Goal: Transaction & Acquisition: Book appointment/travel/reservation

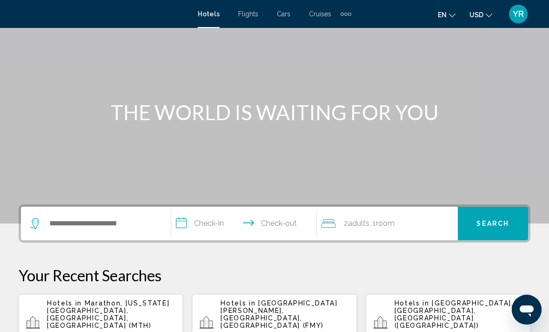
scroll to position [51, 0]
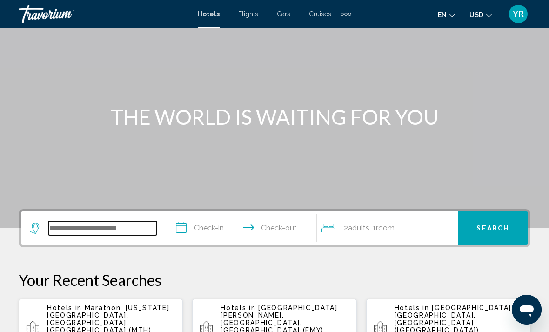
click at [92, 230] on input "Search widget" at bounding box center [102, 228] width 108 height 14
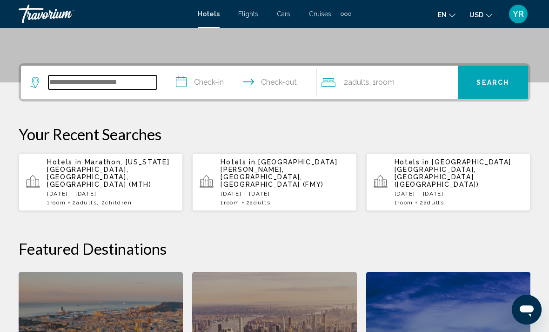
type input "*"
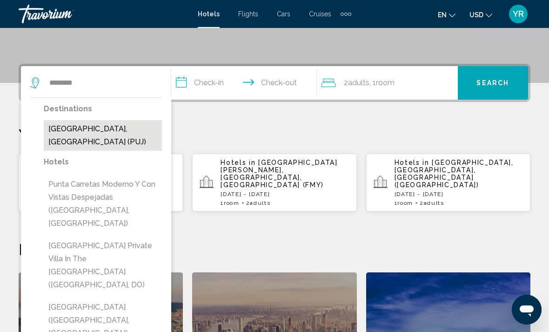
click at [72, 133] on button "[GEOGRAPHIC_DATA], [GEOGRAPHIC_DATA] (PUJ)" at bounding box center [103, 135] width 118 height 31
type input "**********"
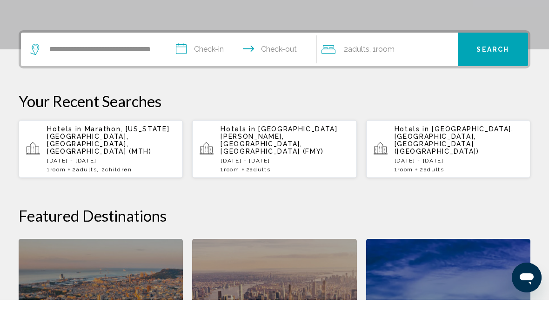
click at [206, 65] on input "**********" at bounding box center [245, 83] width 149 height 36
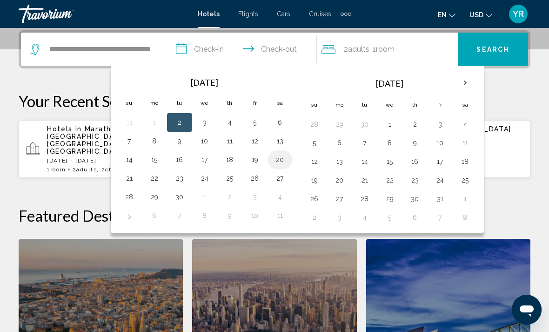
click at [279, 160] on button "20" at bounding box center [280, 159] width 15 height 13
click at [255, 184] on button "26" at bounding box center [254, 178] width 15 height 13
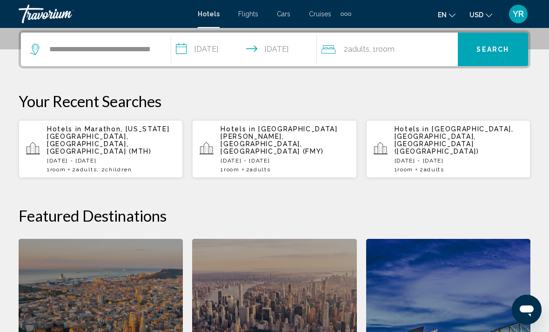
type input "**********"
click at [427, 57] on div "2 Adult Adults , 1 Room rooms" at bounding box center [389, 49] width 136 height 33
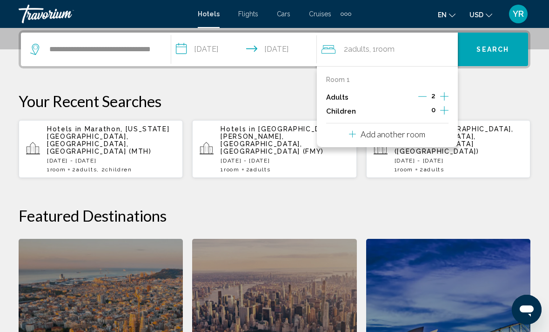
click at [401, 139] on button "Add another room" at bounding box center [387, 132] width 76 height 19
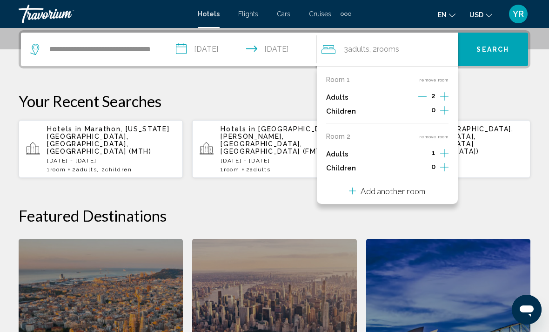
click at [447, 116] on icon "Increment children" at bounding box center [444, 110] width 8 height 11
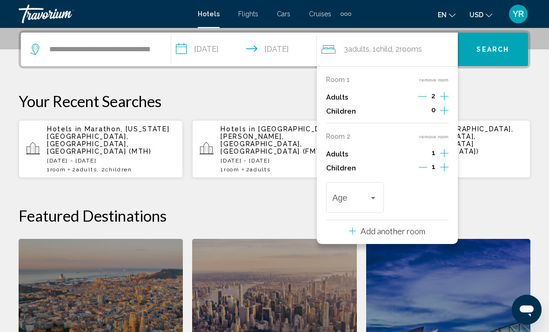
click at [446, 116] on icon "Increment children" at bounding box center [444, 110] width 8 height 11
click at [373, 199] on div "Travelers: 3 adults, 2 children" at bounding box center [354, 199] width 45 height 9
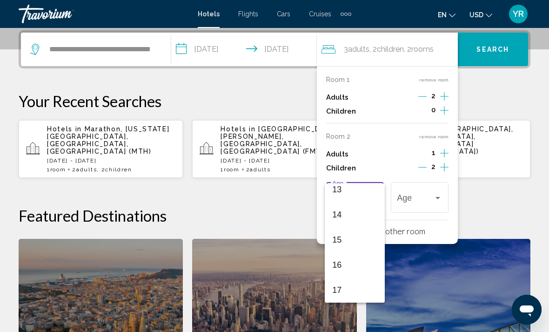
scroll to position [333, 0]
click at [374, 221] on span "14" at bounding box center [354, 214] width 45 height 25
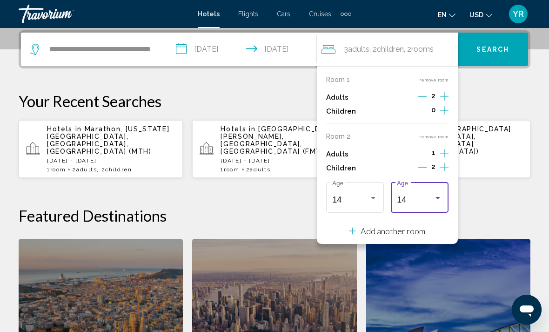
click at [444, 192] on div "14 Age" at bounding box center [420, 196] width 58 height 33
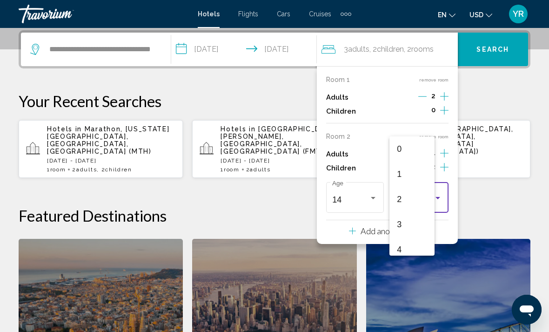
scroll to position [305, 0]
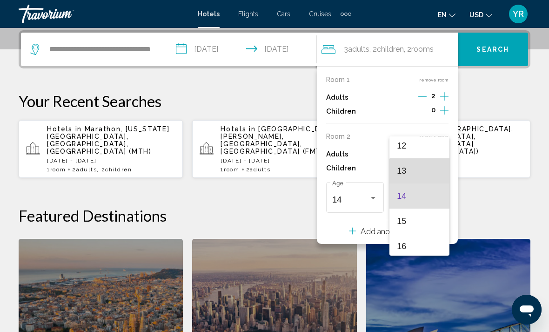
click at [429, 175] on span "13" at bounding box center [419, 170] width 45 height 25
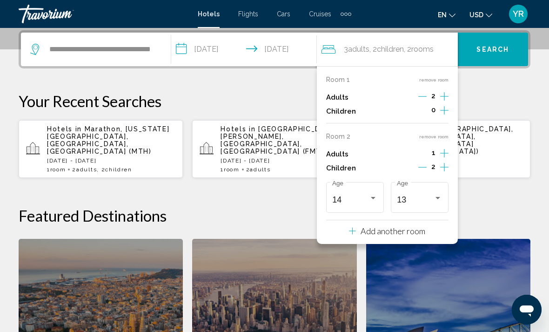
click at [492, 52] on span "Search" at bounding box center [492, 49] width 33 height 7
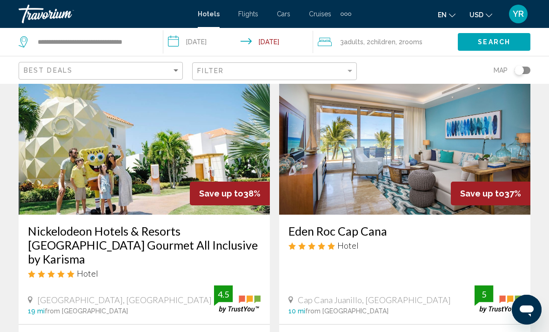
scroll to position [50, 0]
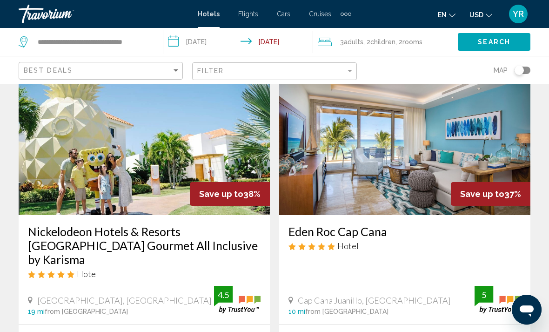
click at [55, 181] on img "Main content" at bounding box center [144, 140] width 251 height 149
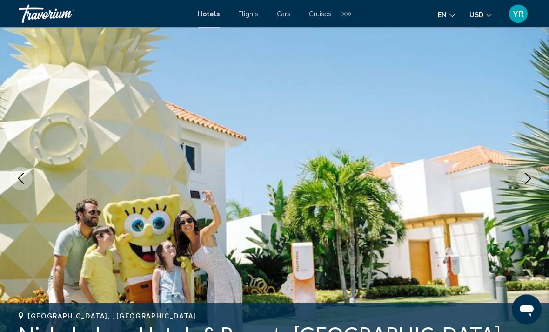
scroll to position [73, 0]
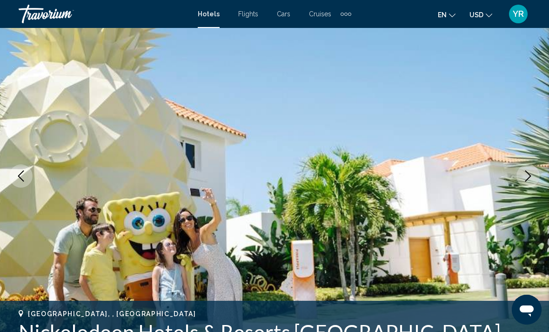
click at [544, 174] on img "Main content" at bounding box center [274, 176] width 549 height 442
click at [532, 173] on icon "Next image" at bounding box center [527, 175] width 11 height 11
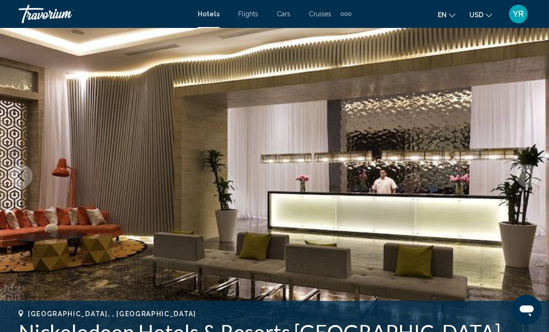
click at [517, 180] on button "Next image" at bounding box center [527, 175] width 23 height 23
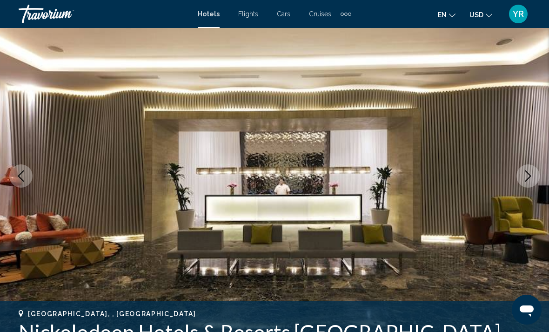
click at [527, 175] on icon "Next image" at bounding box center [527, 175] width 11 height 11
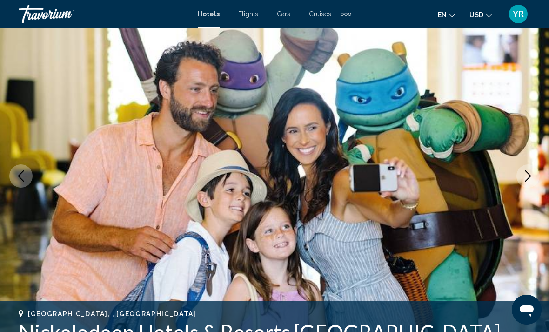
click at [525, 179] on icon "Next image" at bounding box center [527, 175] width 11 height 11
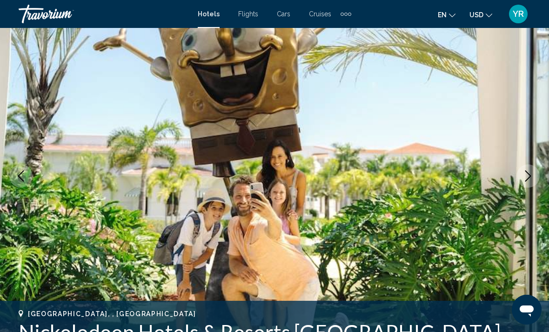
click at [526, 176] on icon "Next image" at bounding box center [527, 175] width 11 height 11
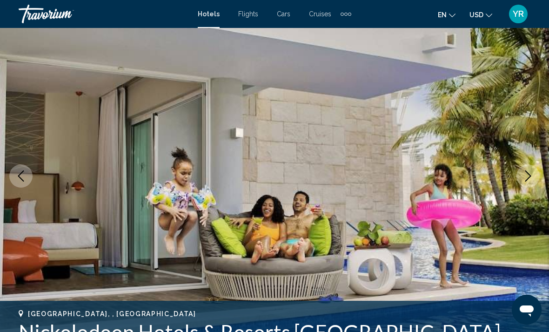
click at [526, 176] on icon "Next image" at bounding box center [527, 175] width 11 height 11
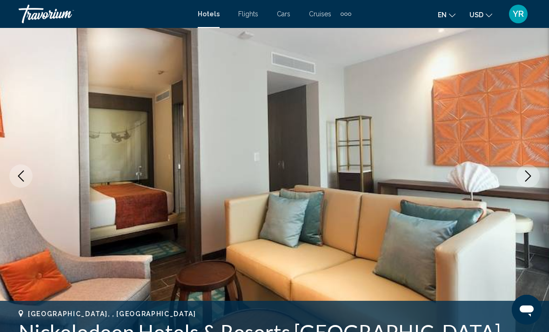
click at [525, 178] on icon "Next image" at bounding box center [527, 175] width 11 height 11
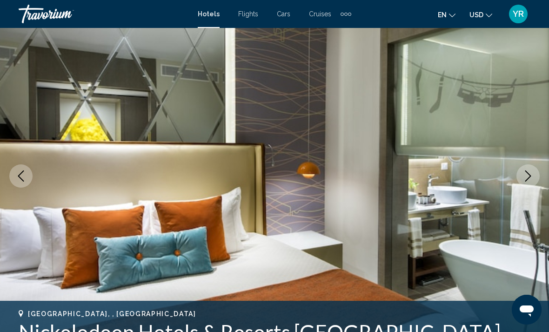
click at [528, 173] on icon "Next image" at bounding box center [528, 175] width 6 height 11
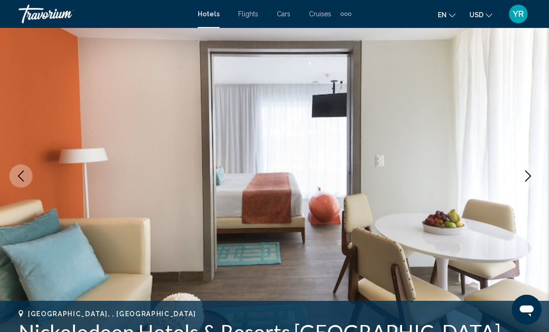
click at [525, 176] on icon "Next image" at bounding box center [527, 175] width 11 height 11
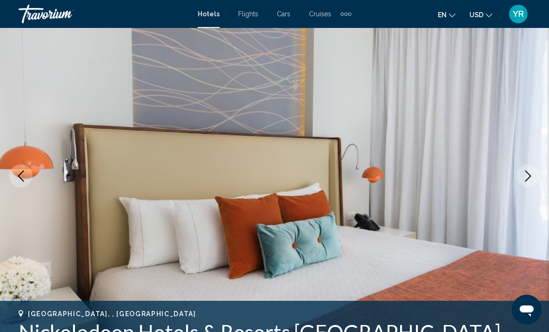
click at [521, 181] on button "Next image" at bounding box center [527, 175] width 23 height 23
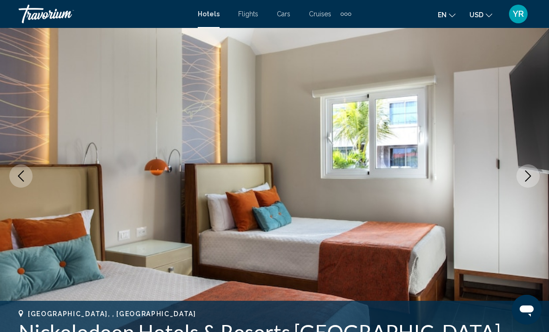
click at [519, 182] on button "Next image" at bounding box center [527, 175] width 23 height 23
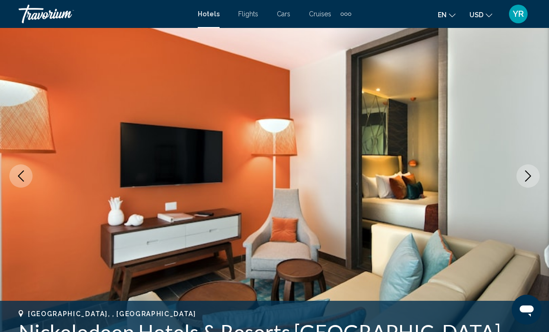
click at [522, 181] on icon "Next image" at bounding box center [527, 175] width 11 height 11
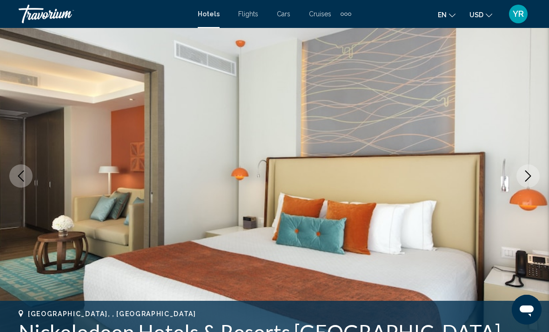
click at [522, 186] on img "Main content" at bounding box center [274, 176] width 549 height 442
click at [527, 184] on button "Next image" at bounding box center [527, 175] width 23 height 23
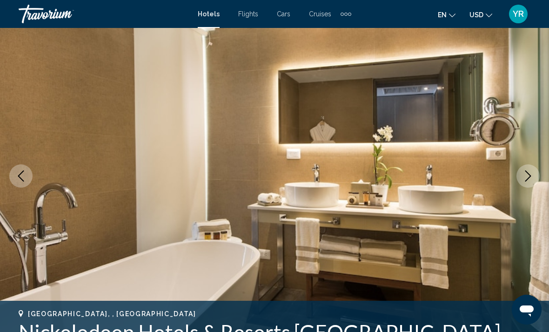
click at [524, 180] on icon "Next image" at bounding box center [527, 175] width 11 height 11
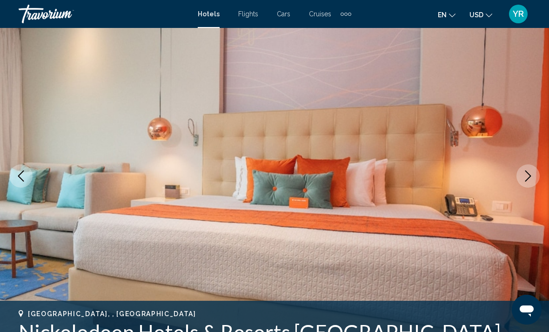
click at [525, 181] on icon "Next image" at bounding box center [528, 175] width 6 height 11
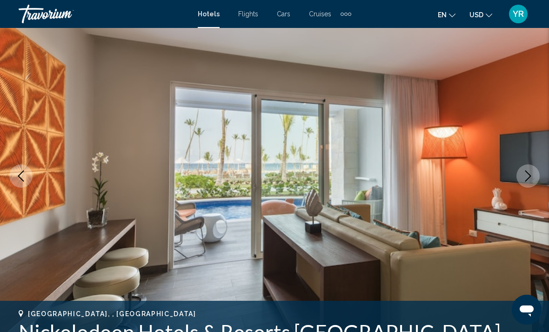
click at [527, 180] on icon "Next image" at bounding box center [528, 175] width 6 height 11
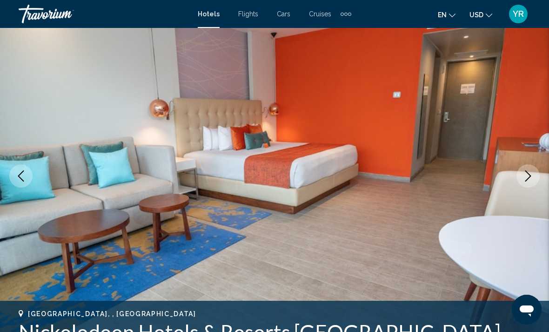
click at [526, 181] on icon "Next image" at bounding box center [528, 175] width 6 height 11
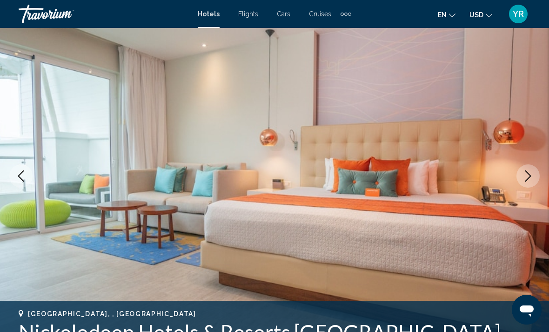
click at [526, 181] on button "Next image" at bounding box center [527, 175] width 23 height 23
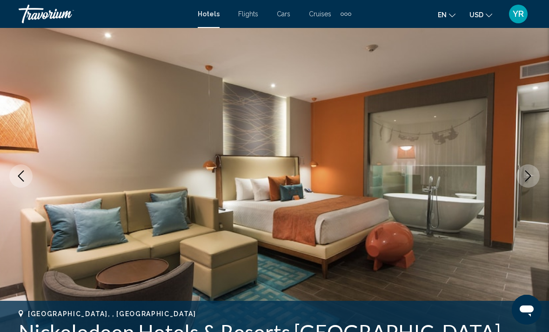
click at [524, 181] on icon "Next image" at bounding box center [527, 175] width 11 height 11
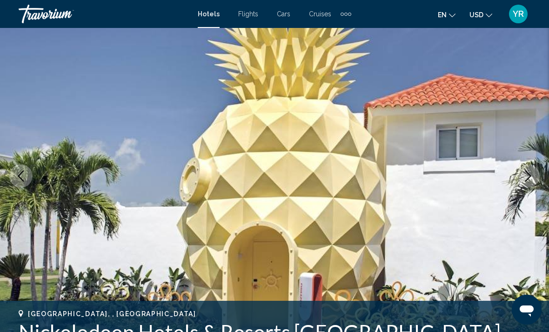
click at [523, 181] on icon "Next image" at bounding box center [527, 175] width 11 height 11
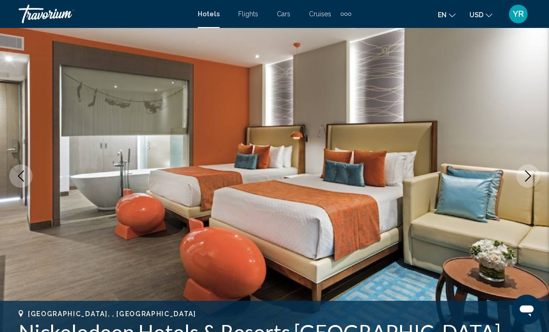
click at [526, 180] on icon "Next image" at bounding box center [527, 175] width 11 height 11
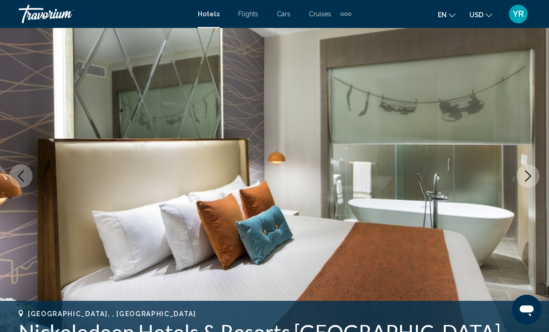
click at [520, 183] on button "Next image" at bounding box center [527, 175] width 23 height 23
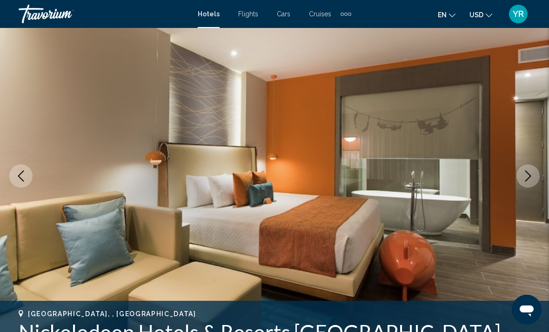
click at [530, 180] on icon "Next image" at bounding box center [527, 175] width 11 height 11
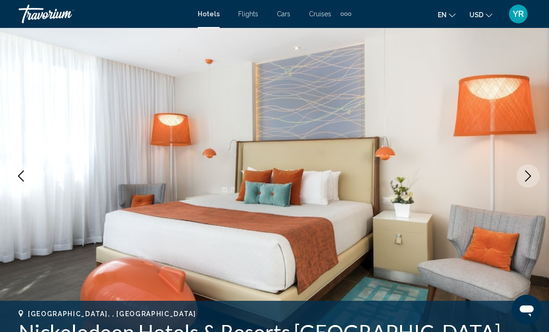
click at [523, 181] on icon "Next image" at bounding box center [527, 175] width 11 height 11
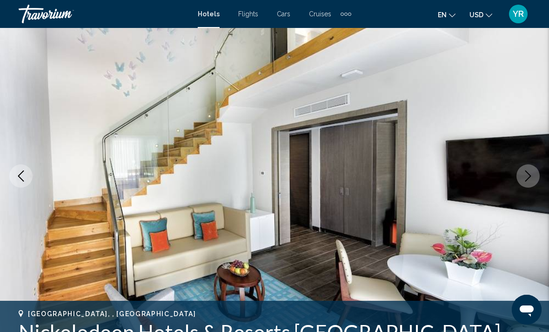
click at [526, 181] on button "Next image" at bounding box center [527, 175] width 23 height 23
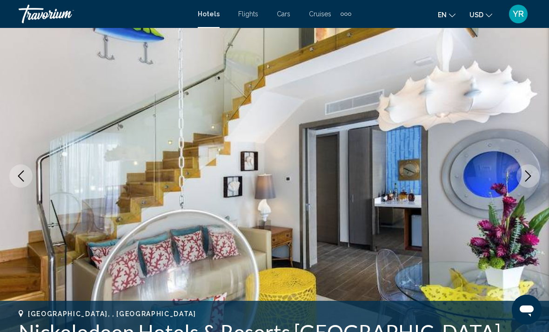
click at [523, 182] on button "Next image" at bounding box center [527, 175] width 23 height 23
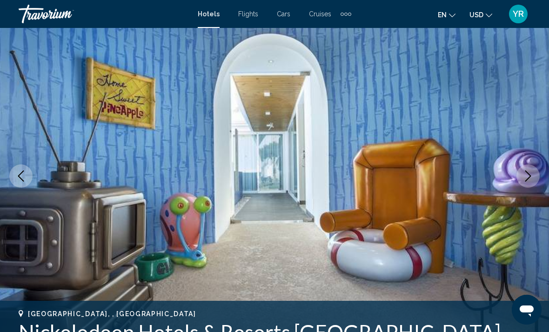
click at [522, 181] on button "Next image" at bounding box center [527, 175] width 23 height 23
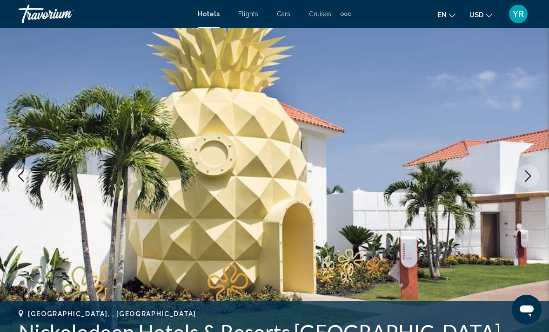
click at [521, 180] on button "Next image" at bounding box center [527, 175] width 23 height 23
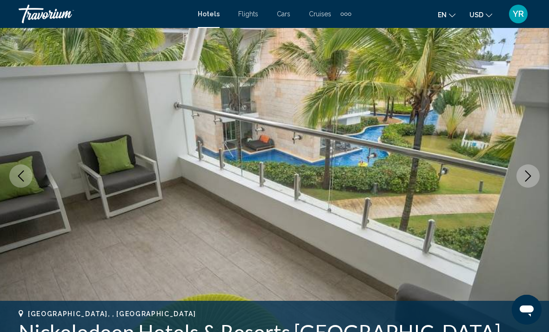
click at [518, 180] on button "Next image" at bounding box center [527, 175] width 23 height 23
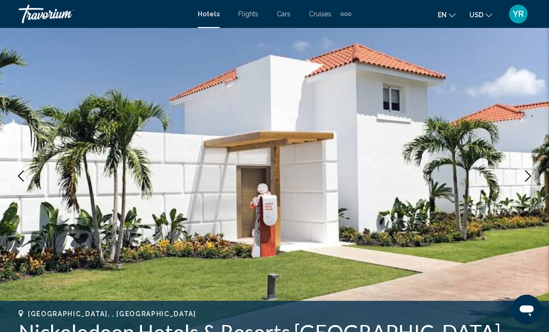
click at [519, 180] on button "Next image" at bounding box center [527, 175] width 23 height 23
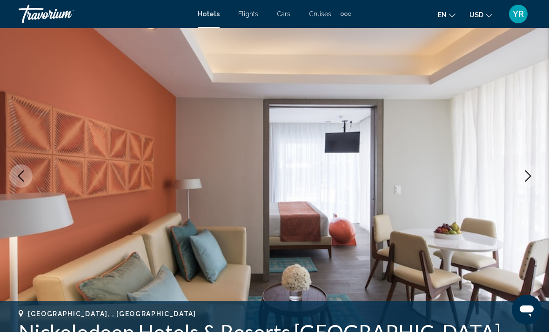
click at [521, 179] on button "Next image" at bounding box center [527, 175] width 23 height 23
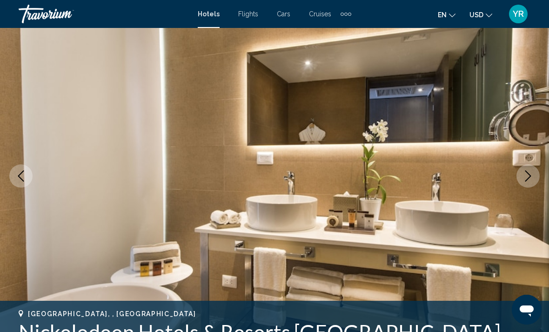
click at [525, 177] on icon "Next image" at bounding box center [527, 175] width 11 height 11
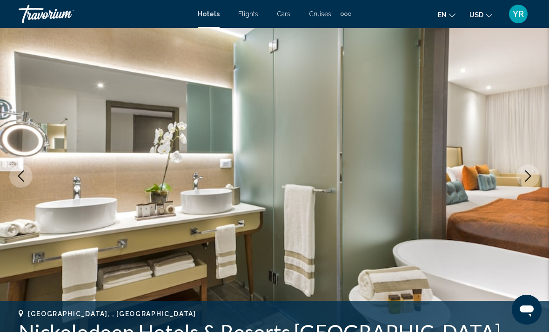
click at [516, 183] on img "Main content" at bounding box center [274, 176] width 549 height 442
click at [524, 179] on icon "Next image" at bounding box center [527, 175] width 11 height 11
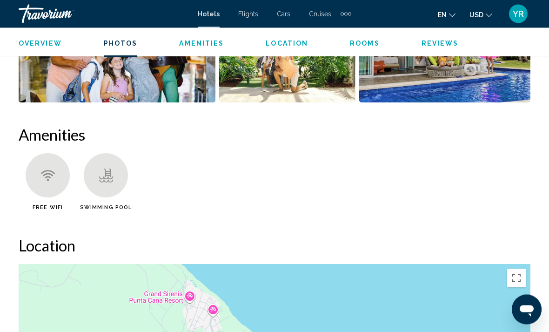
scroll to position [826, 0]
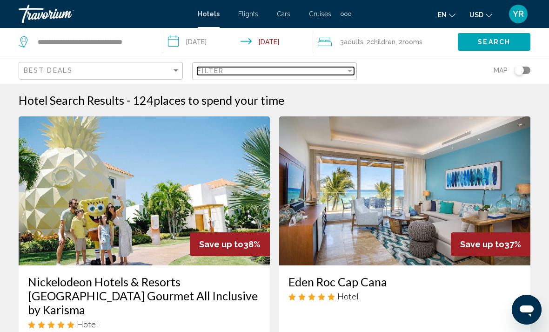
click at [346, 73] on div "Filter" at bounding box center [350, 70] width 8 height 7
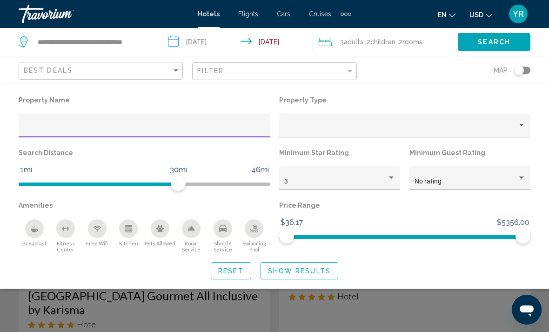
click at [240, 259] on div "Property Name Property Type Search Distance 1mi 46mi 30mi Minimum Star Rating 3…" at bounding box center [274, 186] width 549 height 186
click at [315, 270] on span "Show Results" at bounding box center [299, 270] width 63 height 7
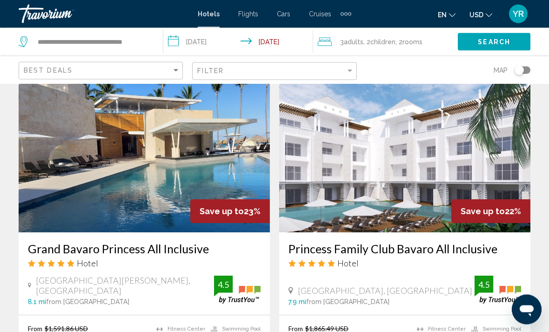
click at [433, 173] on img "Main content" at bounding box center [404, 158] width 251 height 149
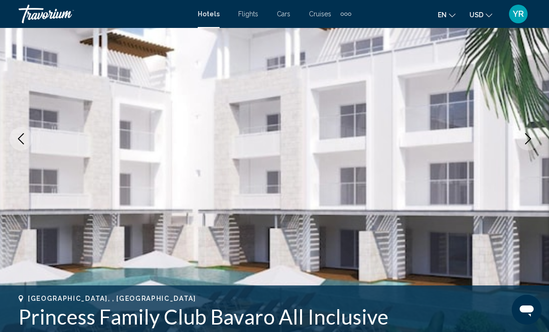
scroll to position [95, 0]
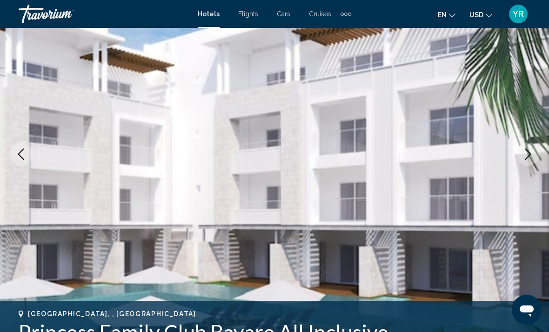
click at [526, 158] on icon "Next image" at bounding box center [528, 153] width 6 height 11
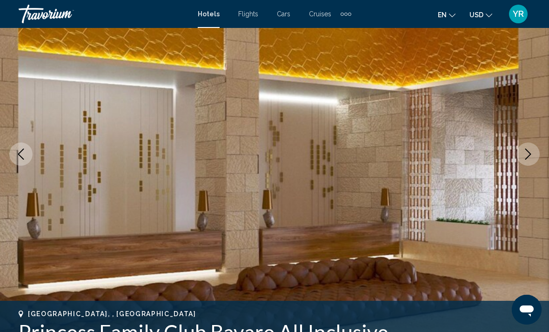
click at [531, 160] on button "Next image" at bounding box center [527, 153] width 23 height 23
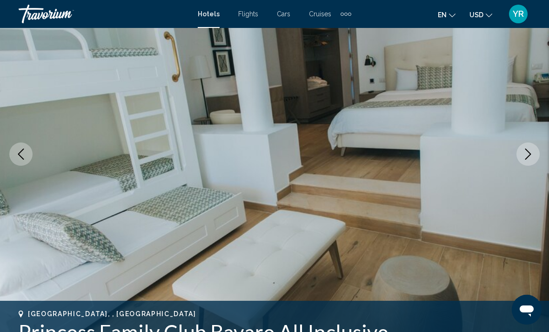
click at [523, 164] on button "Next image" at bounding box center [527, 153] width 23 height 23
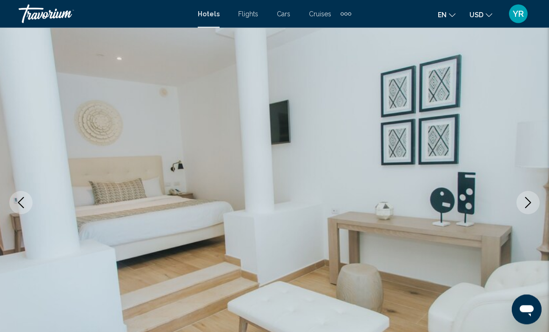
scroll to position [46, 0]
click at [526, 195] on button "Next image" at bounding box center [527, 202] width 23 height 23
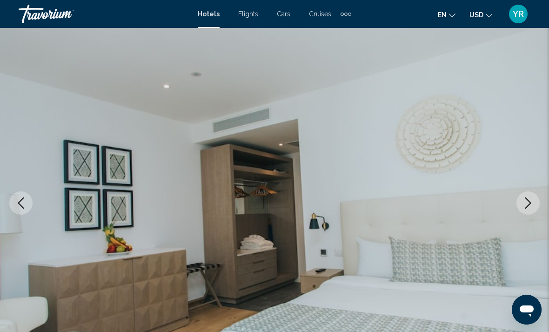
click at [530, 207] on icon "Next image" at bounding box center [527, 202] width 11 height 11
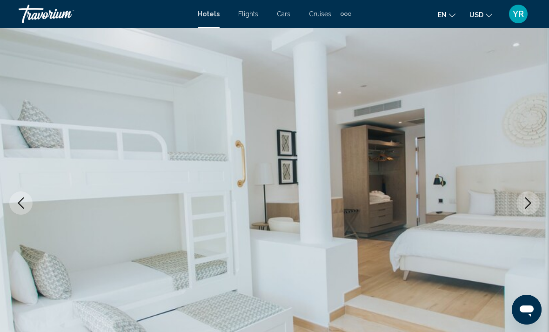
click at [529, 205] on icon "Next image" at bounding box center [527, 202] width 11 height 11
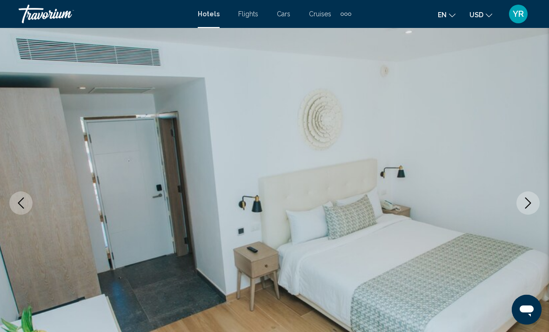
click at [530, 205] on icon "Next image" at bounding box center [527, 202] width 11 height 11
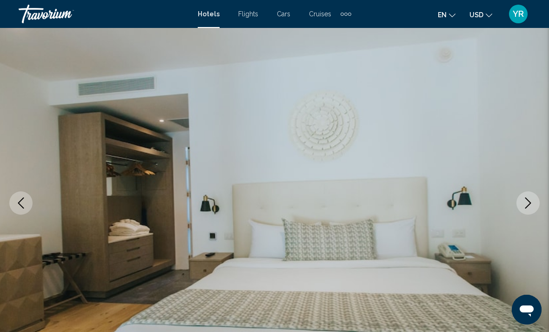
click at [528, 205] on icon "Next image" at bounding box center [528, 202] width 6 height 11
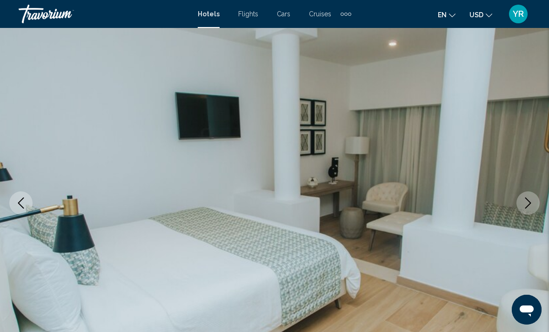
click at [532, 196] on button "Next image" at bounding box center [527, 202] width 23 height 23
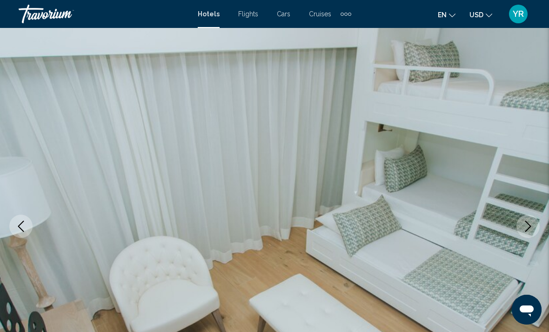
scroll to position [0, 0]
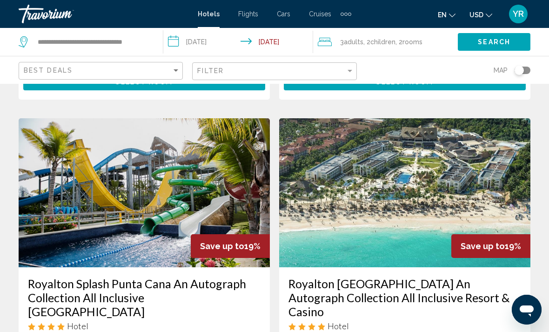
scroll to position [1721, 0]
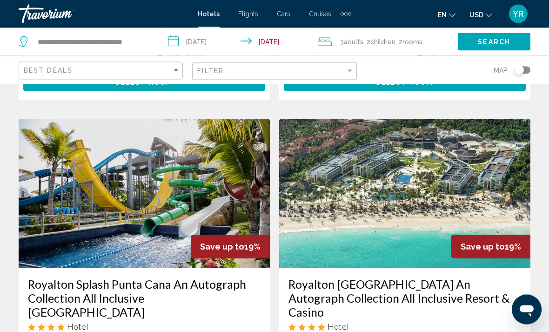
click at [116, 188] on img "Main content" at bounding box center [144, 193] width 251 height 149
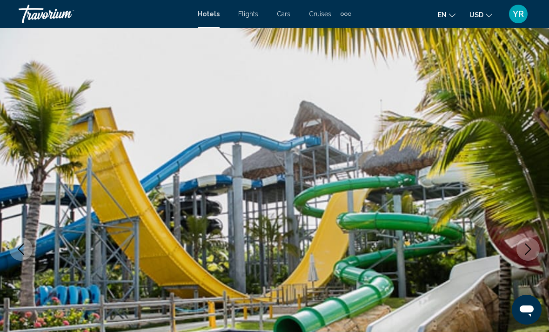
click at [529, 251] on icon "Next image" at bounding box center [527, 248] width 11 height 11
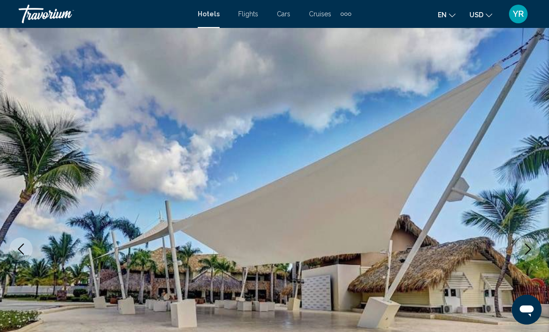
click at [526, 251] on icon "Next image" at bounding box center [527, 248] width 11 height 11
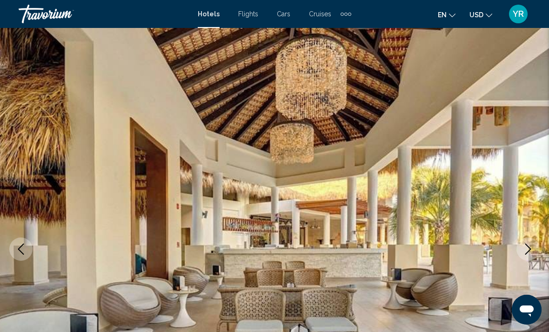
click at [526, 248] on icon "Next image" at bounding box center [527, 248] width 11 height 11
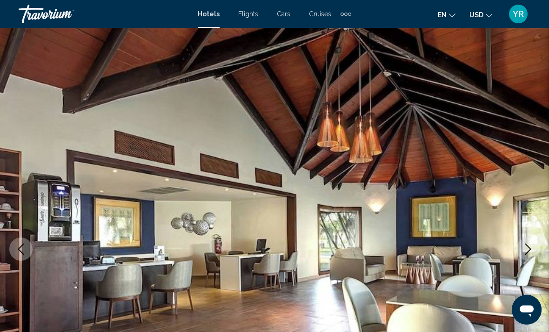
click at [529, 247] on icon "Next image" at bounding box center [528, 248] width 6 height 11
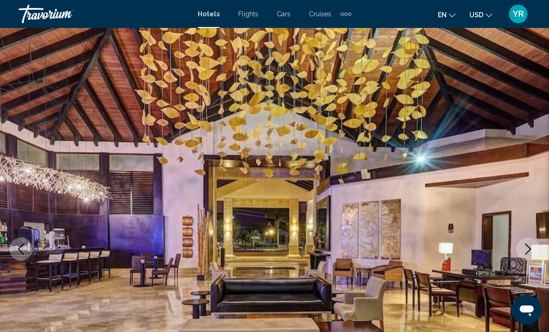
click at [526, 247] on icon "Next image" at bounding box center [527, 248] width 11 height 11
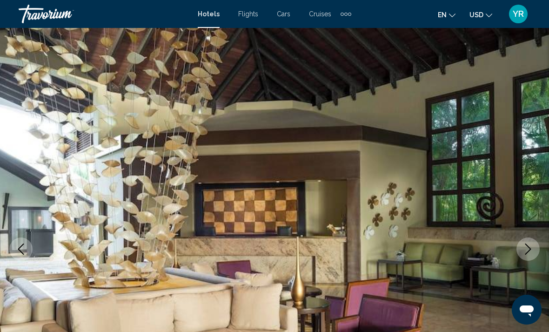
click at [526, 246] on icon "Next image" at bounding box center [527, 248] width 11 height 11
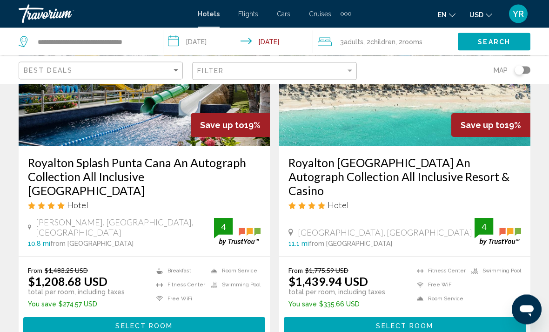
scroll to position [1965, 0]
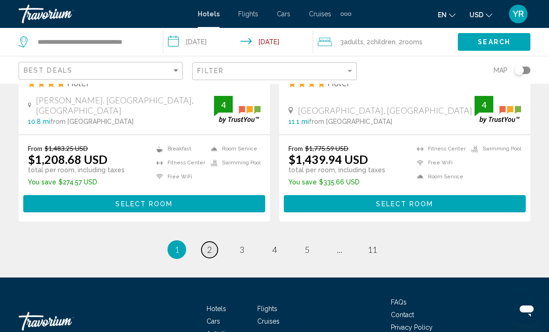
click at [210, 241] on link "page 2" at bounding box center [209, 249] width 16 height 16
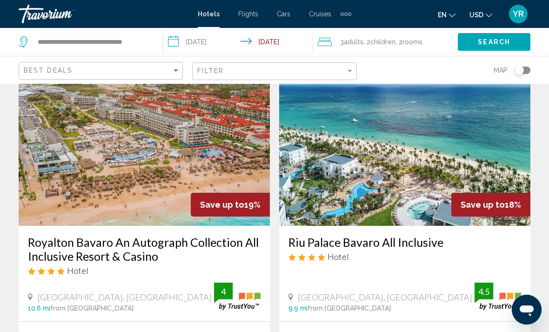
scroll to position [39, 0]
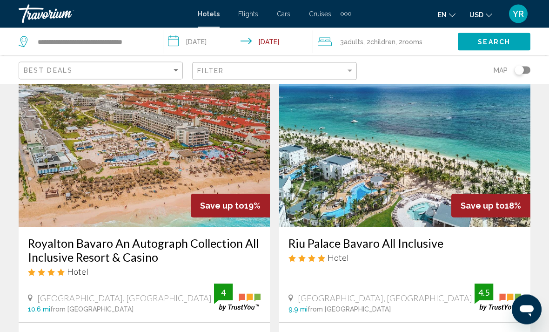
click at [499, 169] on img "Main content" at bounding box center [404, 152] width 251 height 149
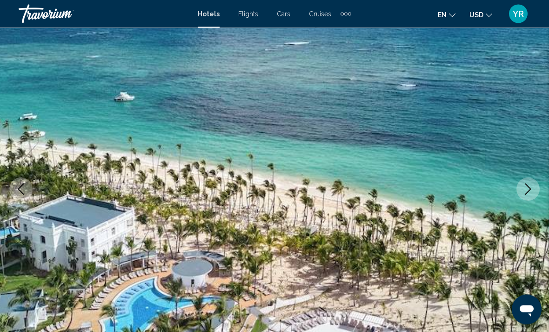
scroll to position [60, 0]
click at [530, 191] on icon "Next image" at bounding box center [527, 188] width 11 height 11
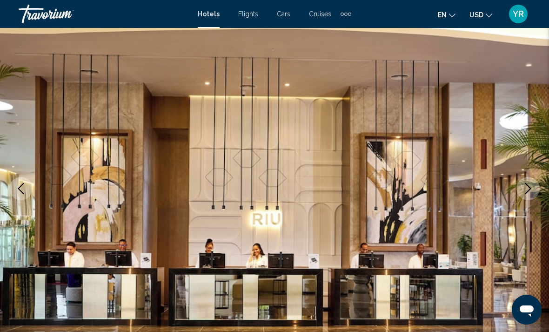
click at [529, 192] on icon "Next image" at bounding box center [527, 188] width 11 height 11
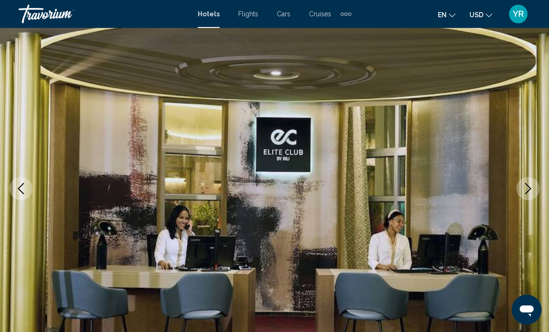
click at [532, 189] on icon "Next image" at bounding box center [527, 188] width 11 height 11
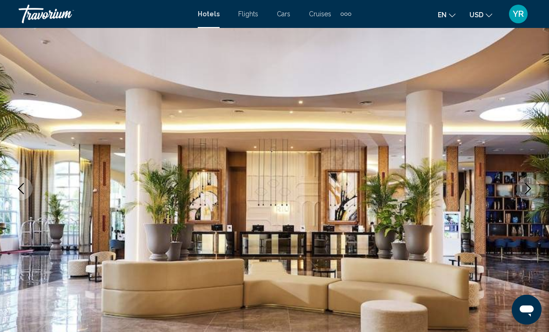
click at [532, 189] on icon "Next image" at bounding box center [527, 188] width 11 height 11
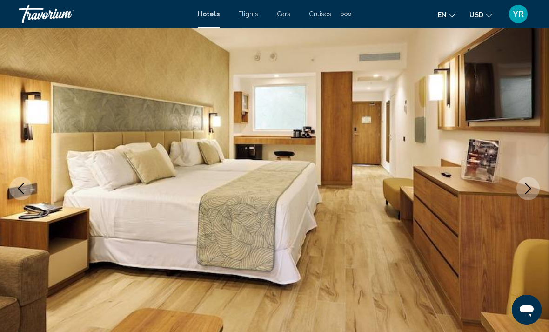
click at [533, 183] on icon "Next image" at bounding box center [527, 188] width 11 height 11
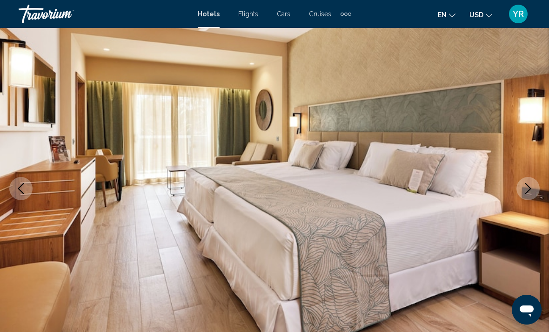
click at [526, 194] on button "Next image" at bounding box center [527, 188] width 23 height 23
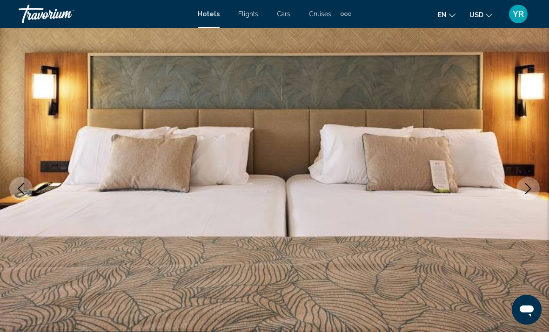
click at [525, 196] on button "Next image" at bounding box center [527, 188] width 23 height 23
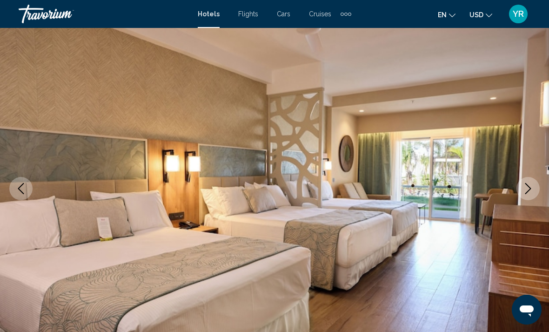
click at [522, 197] on button "Next image" at bounding box center [527, 188] width 23 height 23
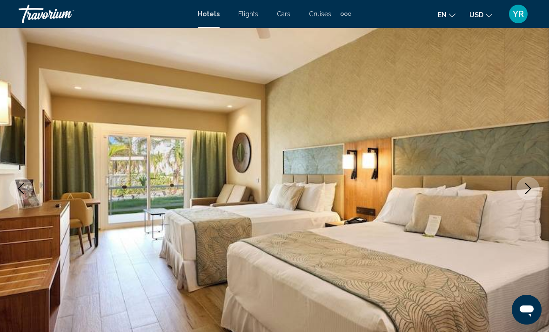
click at [526, 193] on icon "Next image" at bounding box center [528, 188] width 6 height 11
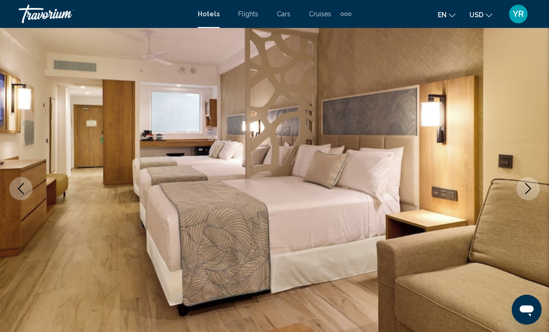
click at [523, 197] on button "Next image" at bounding box center [527, 188] width 23 height 23
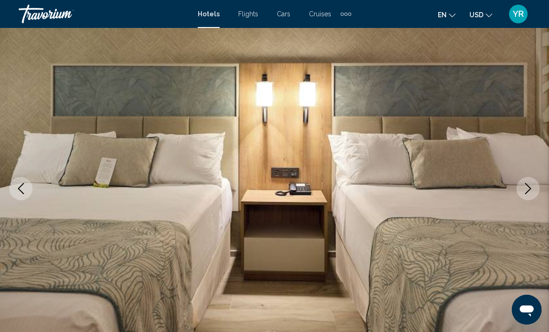
click at [525, 192] on icon "Next image" at bounding box center [527, 188] width 11 height 11
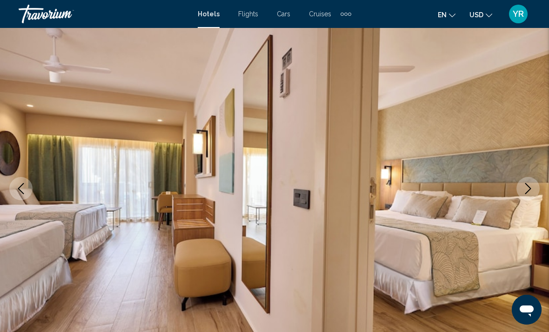
click at [525, 193] on icon "Next image" at bounding box center [527, 188] width 11 height 11
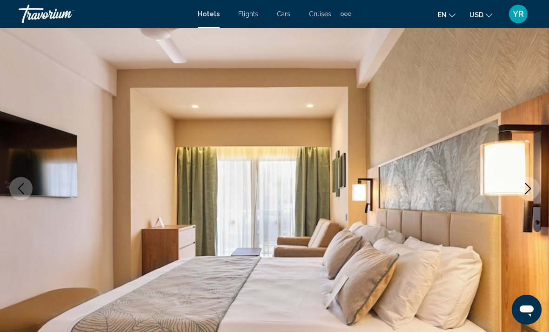
click at [526, 192] on icon "Next image" at bounding box center [527, 188] width 11 height 11
click at [525, 192] on icon "Next image" at bounding box center [527, 188] width 11 height 11
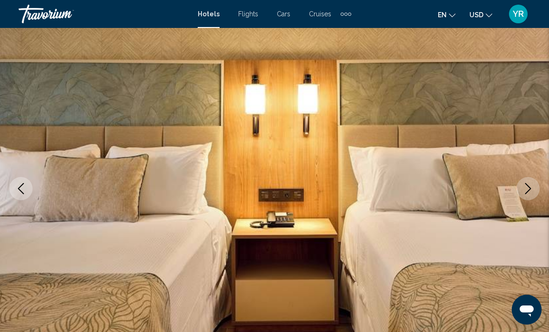
click at [526, 190] on icon "Next image" at bounding box center [527, 188] width 11 height 11
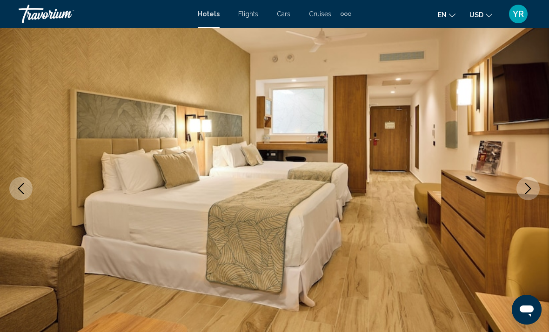
click at [526, 191] on icon "Next image" at bounding box center [527, 188] width 11 height 11
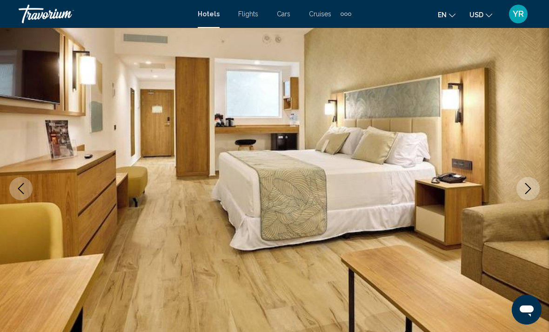
click at [527, 190] on icon "Next image" at bounding box center [527, 188] width 11 height 11
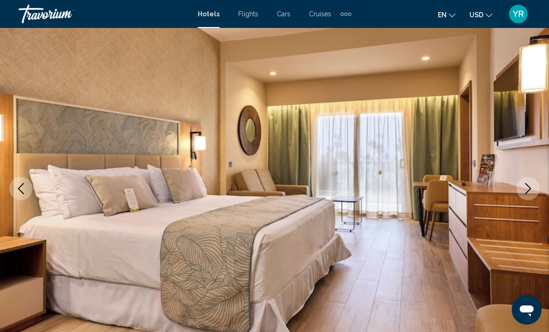
click at [526, 190] on icon "Next image" at bounding box center [527, 188] width 11 height 11
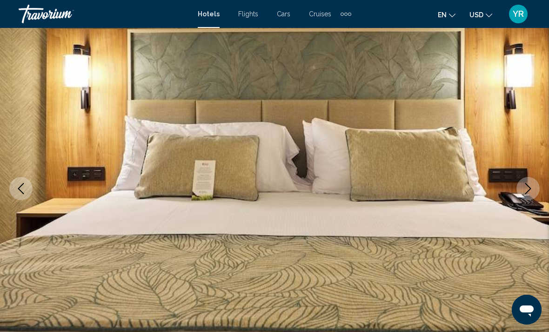
click at [527, 191] on icon "Next image" at bounding box center [527, 188] width 11 height 11
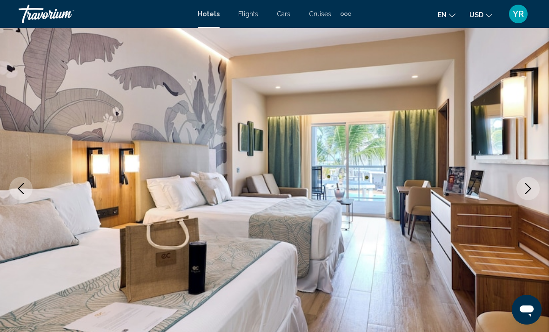
click at [526, 191] on icon "Next image" at bounding box center [527, 188] width 11 height 11
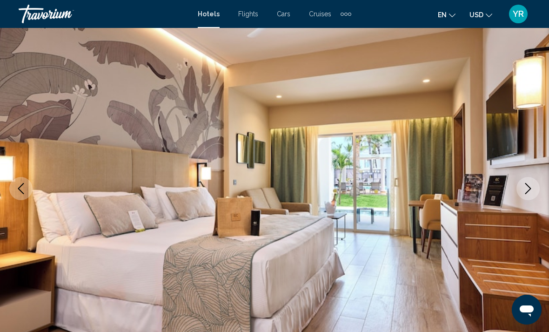
click at [527, 190] on icon "Next image" at bounding box center [527, 188] width 11 height 11
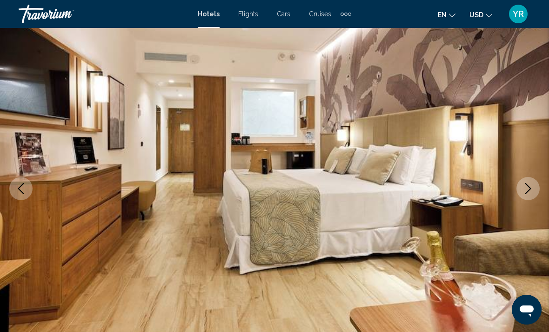
click at [527, 190] on icon "Next image" at bounding box center [527, 188] width 11 height 11
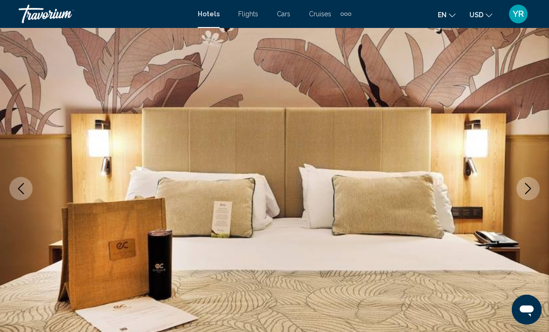
click at [528, 189] on icon "Next image" at bounding box center [527, 188] width 11 height 11
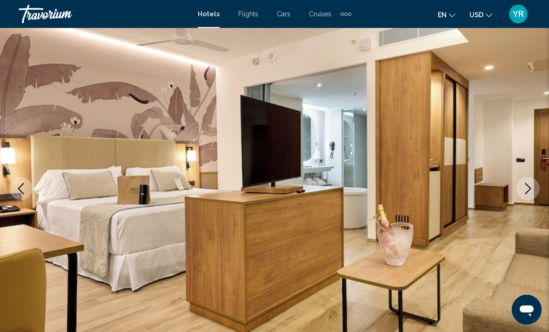
click at [528, 189] on icon "Next image" at bounding box center [527, 188] width 11 height 11
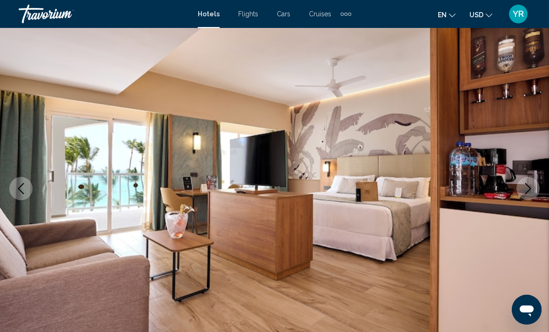
click at [528, 188] on icon "Next image" at bounding box center [527, 188] width 11 height 11
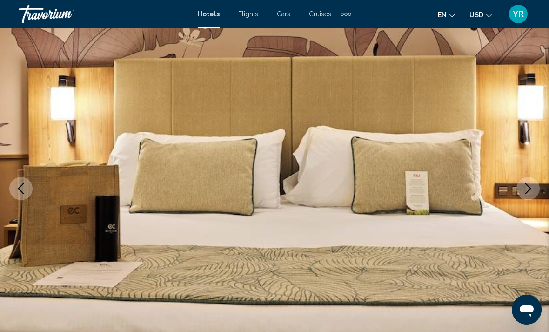
click at [528, 188] on icon "Next image" at bounding box center [527, 188] width 11 height 11
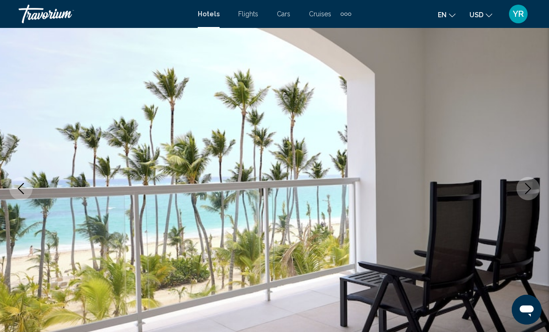
click at [528, 188] on icon "Next image" at bounding box center [527, 188] width 11 height 11
click at [528, 190] on icon "Next image" at bounding box center [527, 188] width 11 height 11
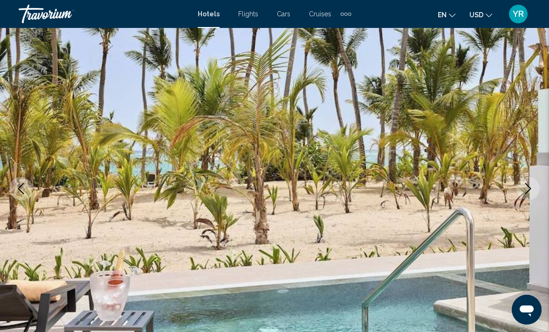
click at [528, 189] on icon "Next image" at bounding box center [527, 188] width 11 height 11
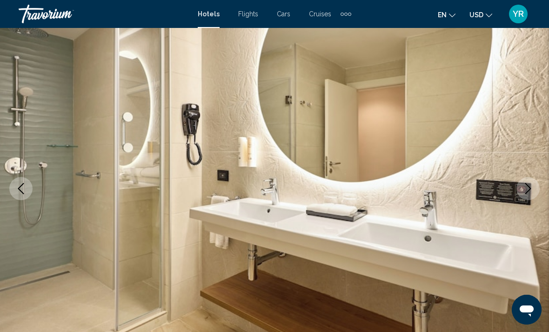
click at [528, 189] on icon "Next image" at bounding box center [527, 188] width 11 height 11
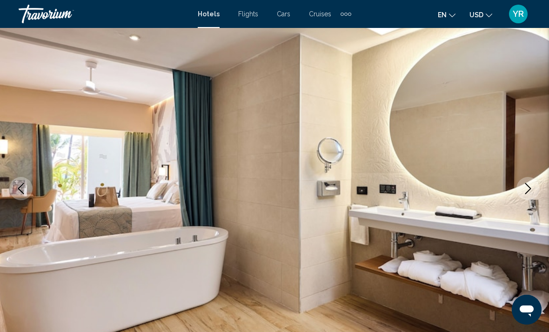
click at [528, 190] on icon "Next image" at bounding box center [527, 188] width 11 height 11
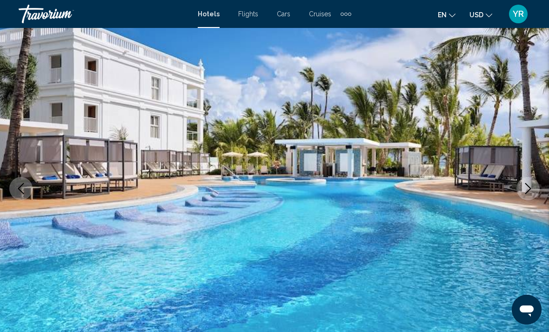
click at [527, 191] on icon "Next image" at bounding box center [527, 188] width 11 height 11
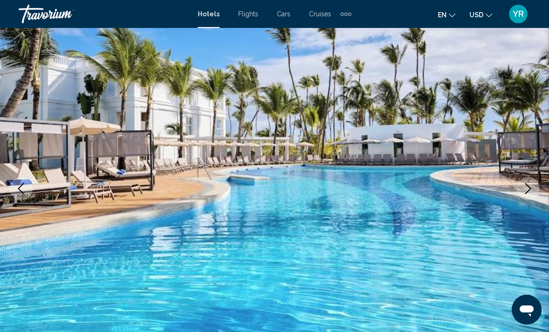
click at [528, 190] on icon "Next image" at bounding box center [527, 188] width 11 height 11
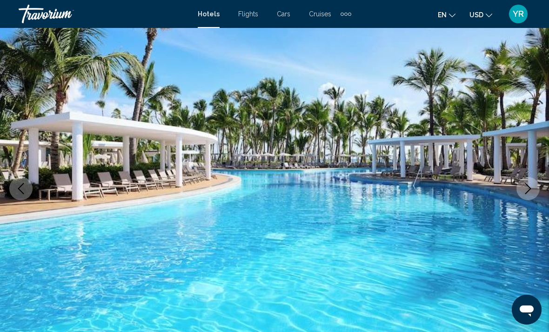
click at [529, 187] on icon "Next image" at bounding box center [528, 188] width 6 height 11
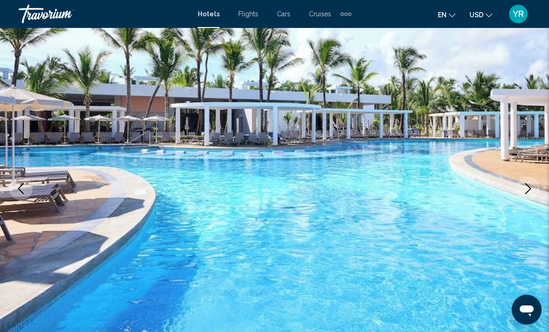
click at [525, 191] on icon "Next image" at bounding box center [527, 188] width 11 height 11
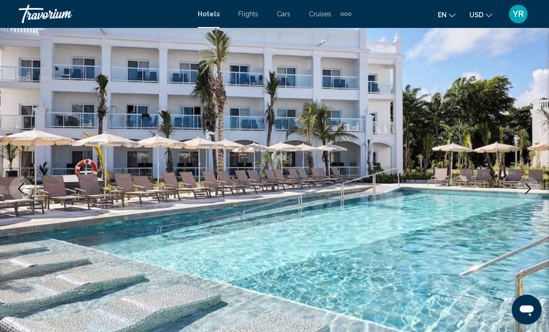
click at [526, 189] on icon "Next image" at bounding box center [527, 188] width 11 height 11
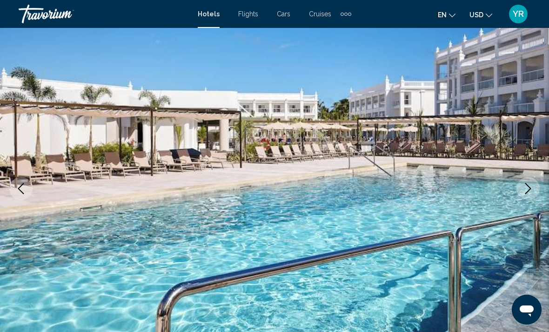
click at [528, 188] on icon "Next image" at bounding box center [527, 188] width 11 height 11
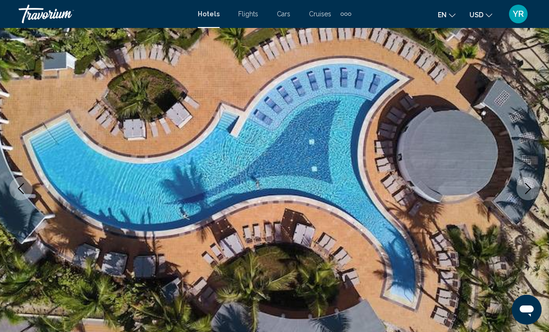
click at [527, 190] on icon "Next image" at bounding box center [527, 188] width 11 height 11
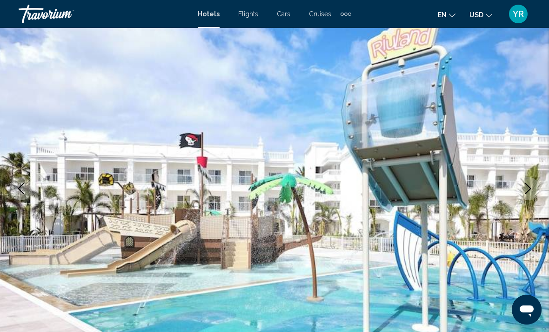
click at [528, 190] on icon "Next image" at bounding box center [527, 188] width 11 height 11
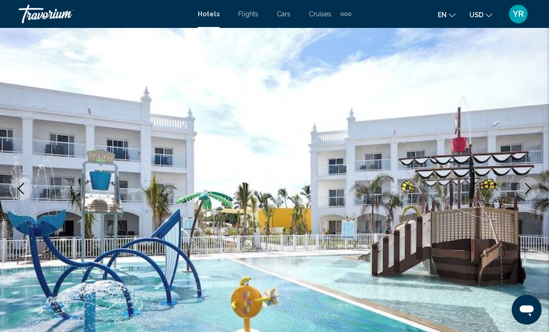
click at [525, 189] on icon "Next image" at bounding box center [527, 188] width 11 height 11
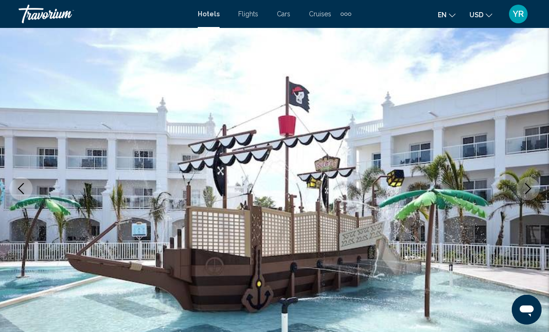
click at [526, 187] on icon "Next image" at bounding box center [527, 188] width 11 height 11
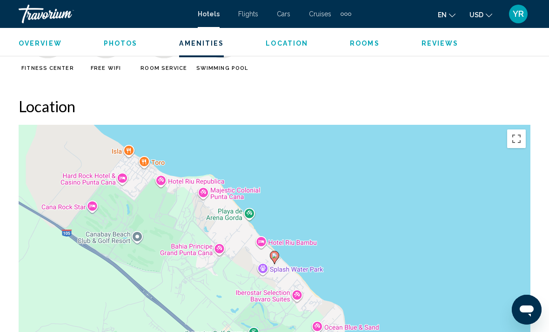
scroll to position [964, 0]
